Goal: Information Seeking & Learning: Learn about a topic

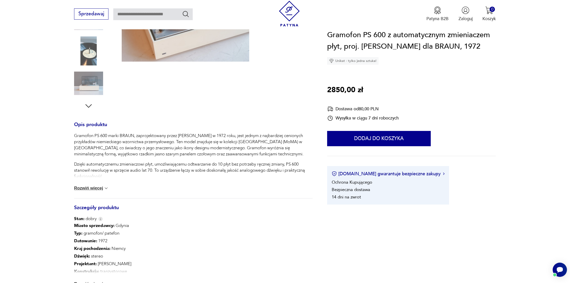
scroll to position [145, 0]
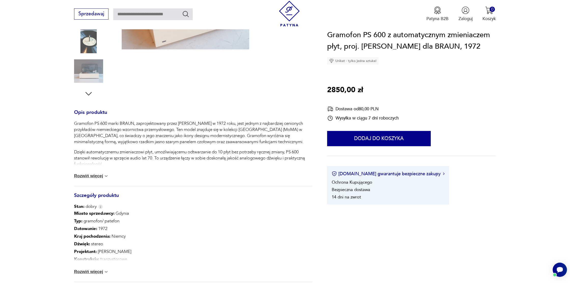
click at [99, 180] on div "Gramofon PS 600 marki BRAUN, zaprojektowany przez Dietera Ramsa w 1972 roku, je…" at bounding box center [193, 152] width 239 height 65
click at [100, 177] on button "Rozwiń więcej" at bounding box center [91, 175] width 35 height 5
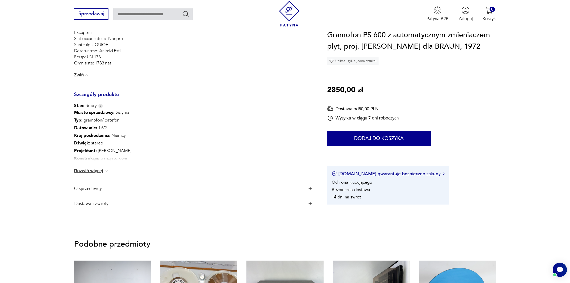
scroll to position [417, 0]
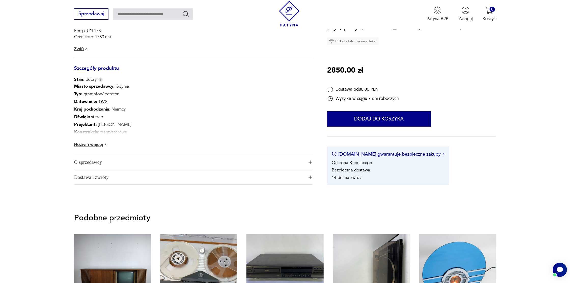
click at [98, 148] on div "Miasto sprzedawcy : Gdynia Typ : gramofon/ patefon Datowanie : 1972 Kraj pochod…" at bounding box center [193, 119] width 239 height 72
click at [99, 145] on button "Rozwiń więcej" at bounding box center [91, 144] width 35 height 5
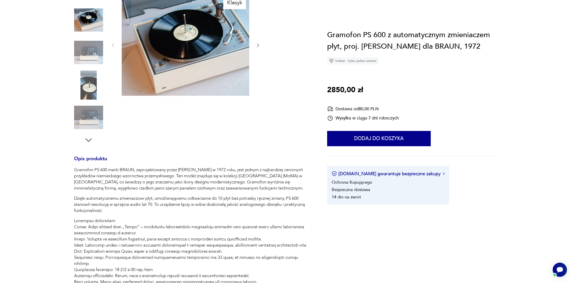
scroll to position [0, 0]
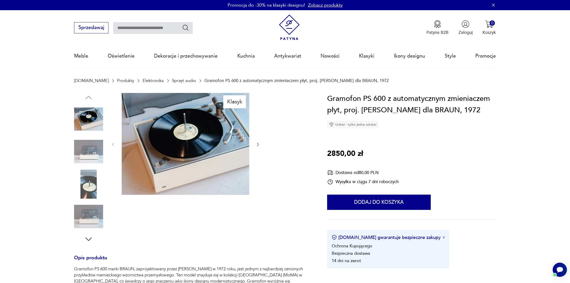
click at [172, 82] on link "Sprzęt audio" at bounding box center [184, 80] width 24 height 5
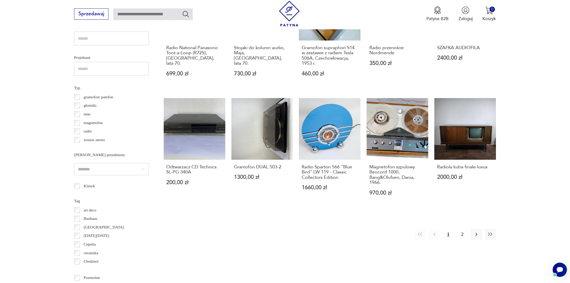
scroll to position [412, 0]
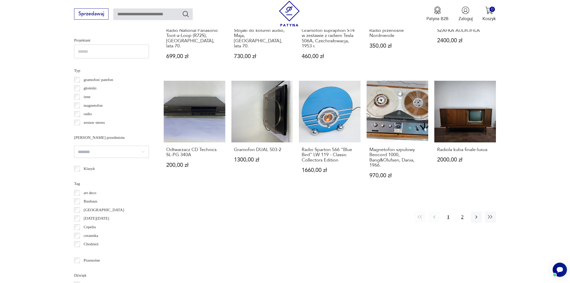
click at [463, 217] on button "2" at bounding box center [462, 216] width 11 height 11
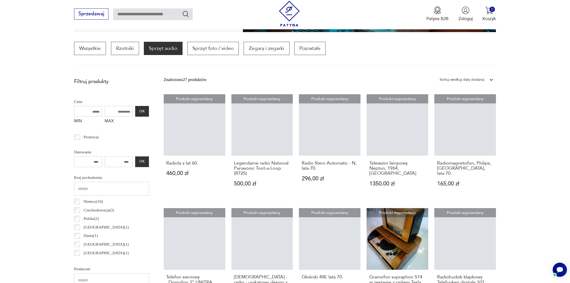
scroll to position [151, 0]
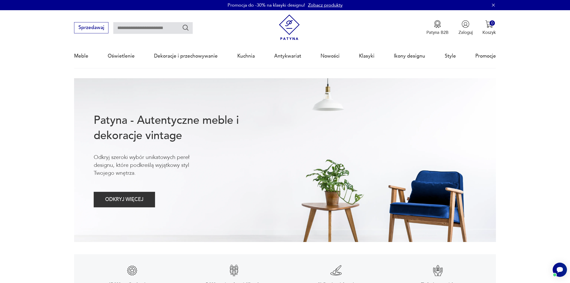
click at [339, 55] on div "Meble Oświetlenie Dekoracje i przechowywanie Kuchnia Antykwariat Nowości Klasyk…" at bounding box center [285, 55] width 422 height 23
drag, startPoint x: 327, startPoint y: 56, endPoint x: 218, endPoint y: 67, distance: 108.8
click at [327, 56] on link "Nowości" at bounding box center [330, 55] width 19 height 23
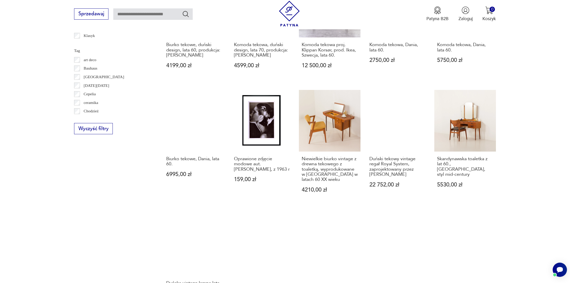
scroll to position [307, 0]
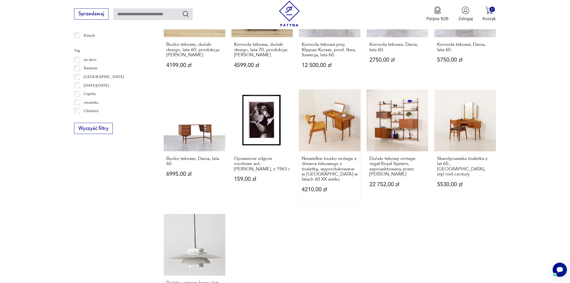
click at [330, 103] on link "Niewielkie biurko vintage z drewna tekowego z toaletką, wyprodukowane w [GEOGRA…" at bounding box center [330, 147] width 62 height 115
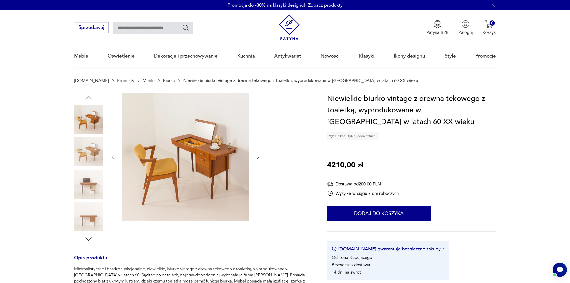
click at [186, 136] on img at bounding box center [186, 157] width 128 height 128
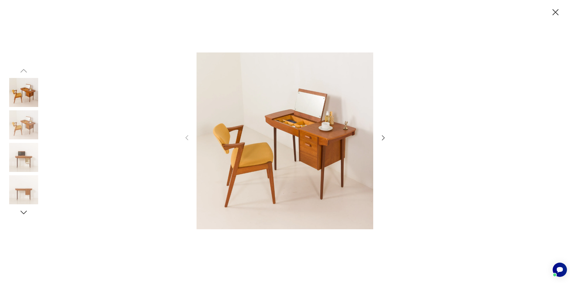
click at [384, 138] on icon "button" at bounding box center [383, 137] width 3 height 5
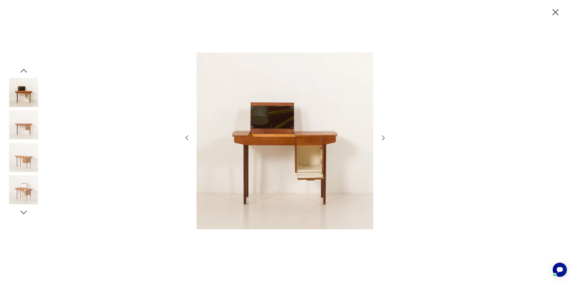
click at [384, 138] on icon "button" at bounding box center [383, 137] width 3 height 5
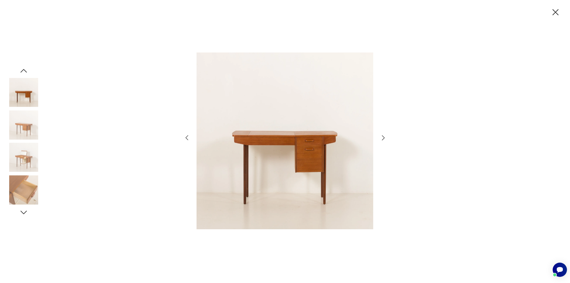
click at [384, 138] on icon "button" at bounding box center [383, 137] width 3 height 5
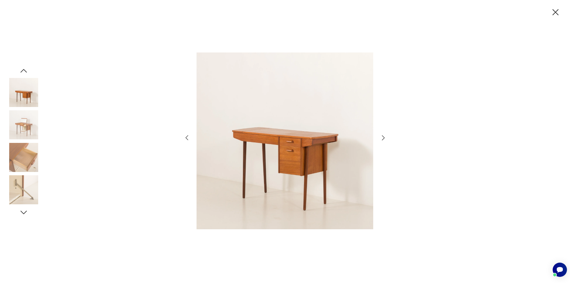
click at [384, 138] on icon "button" at bounding box center [383, 137] width 3 height 5
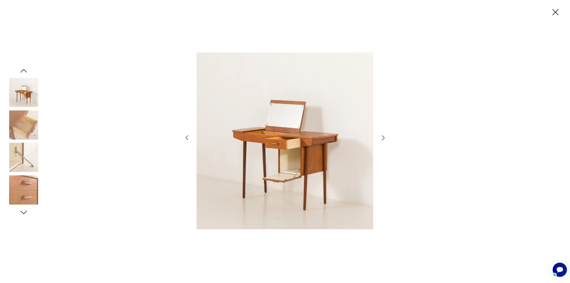
click at [384, 138] on icon "button" at bounding box center [383, 137] width 3 height 5
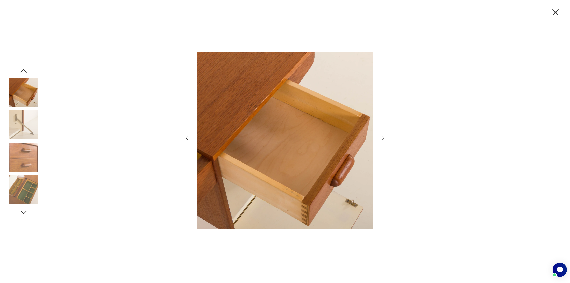
click at [384, 138] on icon "button" at bounding box center [383, 137] width 3 height 5
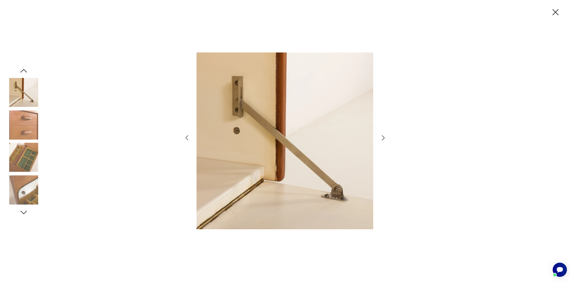
click at [384, 138] on icon "button" at bounding box center [383, 137] width 3 height 5
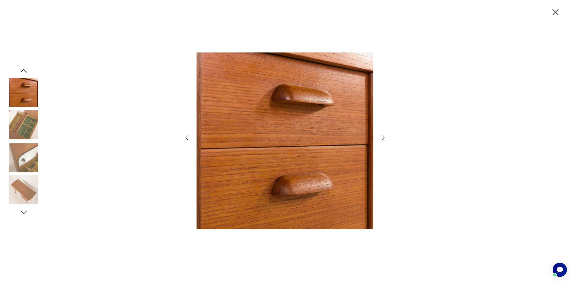
click at [384, 138] on icon "button" at bounding box center [383, 137] width 3 height 5
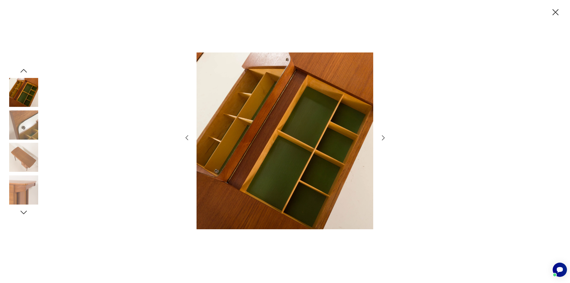
click at [384, 138] on icon "button" at bounding box center [383, 137] width 3 height 5
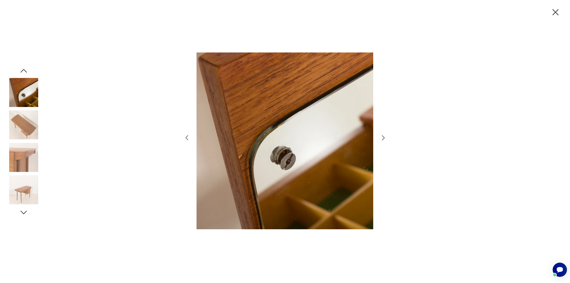
click at [384, 138] on icon "button" at bounding box center [383, 137] width 3 height 5
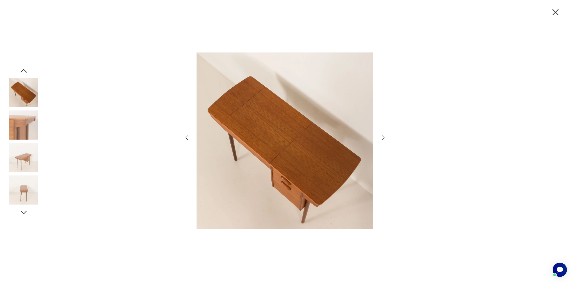
click at [384, 138] on icon "button" at bounding box center [383, 137] width 3 height 5
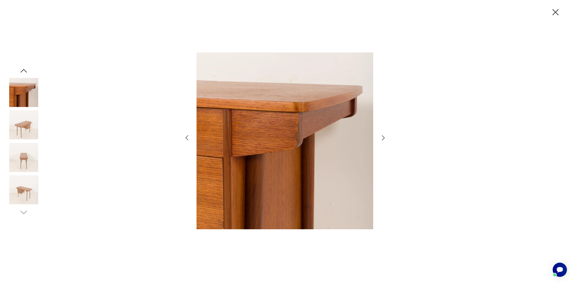
click at [384, 138] on icon "button" at bounding box center [383, 137] width 3 height 5
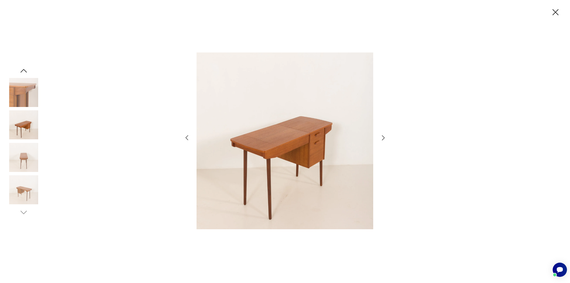
click at [384, 138] on icon "button" at bounding box center [383, 137] width 3 height 5
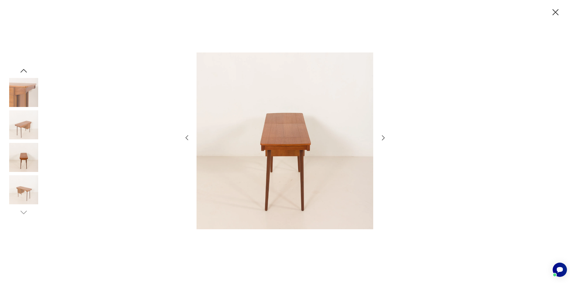
click at [384, 138] on icon "button" at bounding box center [383, 137] width 3 height 5
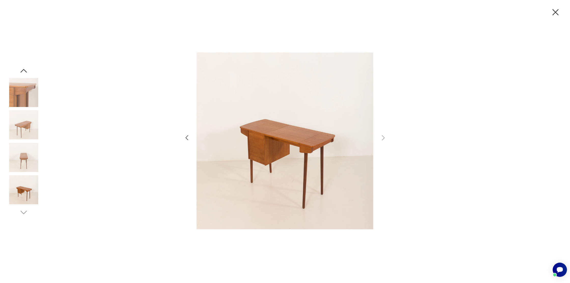
click at [554, 14] on icon "button" at bounding box center [556, 12] width 6 height 6
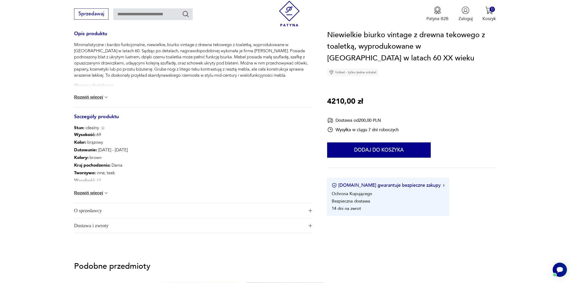
scroll to position [228, 0]
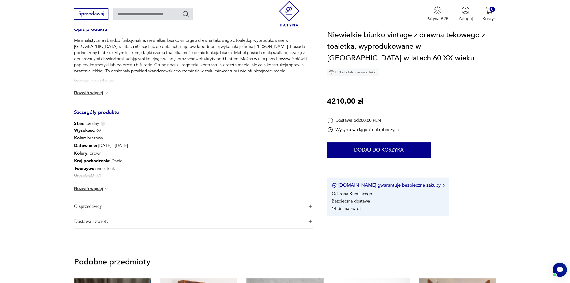
click at [94, 190] on button "Rozwiń więcej" at bounding box center [91, 188] width 35 height 5
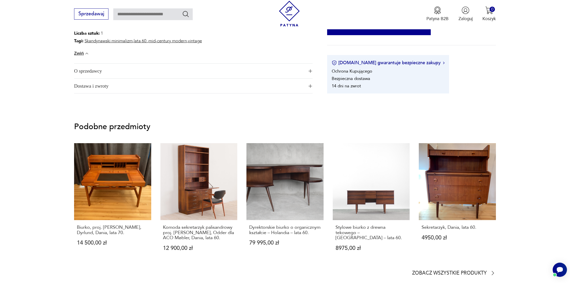
scroll to position [0, 0]
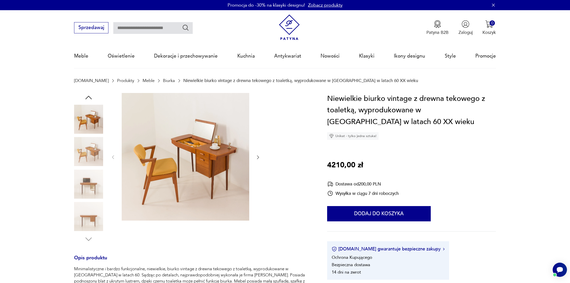
click at [85, 198] on img at bounding box center [88, 184] width 29 height 29
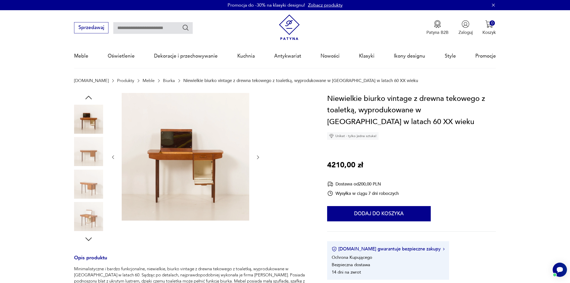
click at [87, 214] on img at bounding box center [88, 216] width 29 height 29
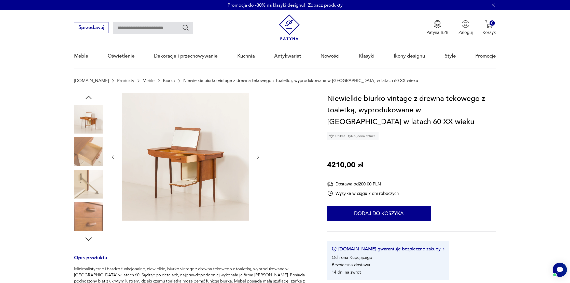
click at [90, 97] on icon "button" at bounding box center [88, 97] width 9 height 9
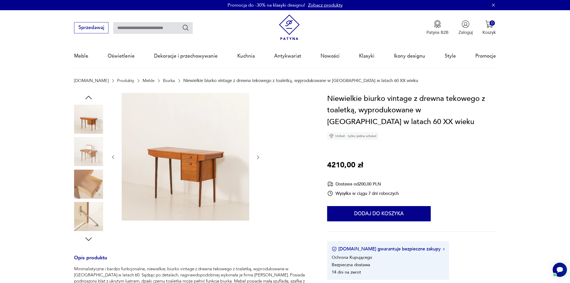
click at [90, 97] on icon "button" at bounding box center [88, 97] width 9 height 9
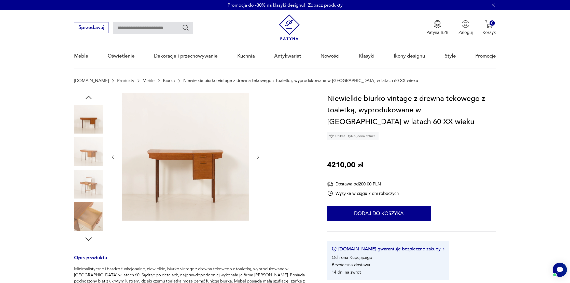
click at [90, 97] on icon "button" at bounding box center [88, 97] width 9 height 9
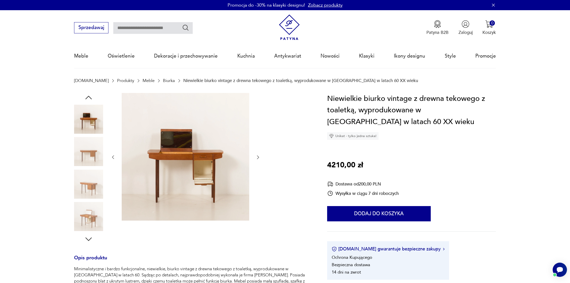
click at [90, 155] on img at bounding box center [88, 151] width 29 height 29
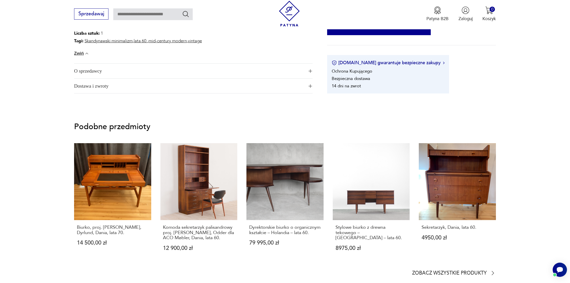
scroll to position [411, 0]
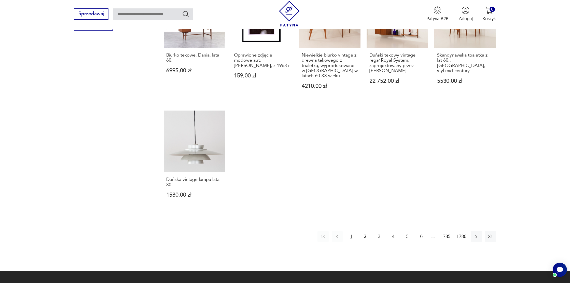
scroll to position [409, 0]
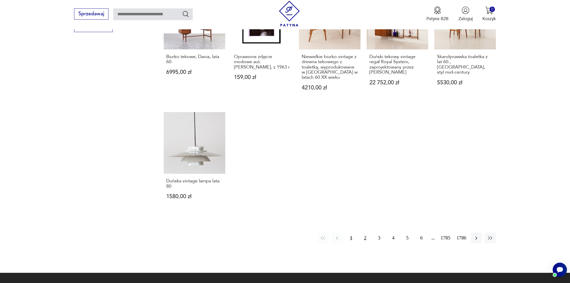
click at [361, 233] on button "2" at bounding box center [365, 238] width 11 height 11
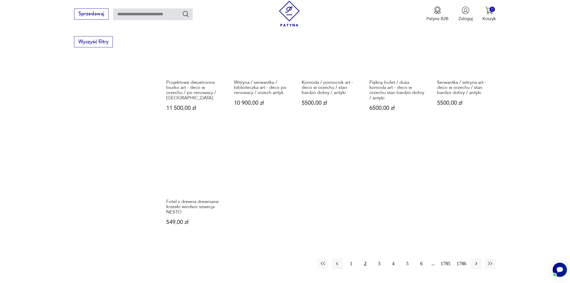
scroll to position [407, 0]
